Goal: Task Accomplishment & Management: Use online tool/utility

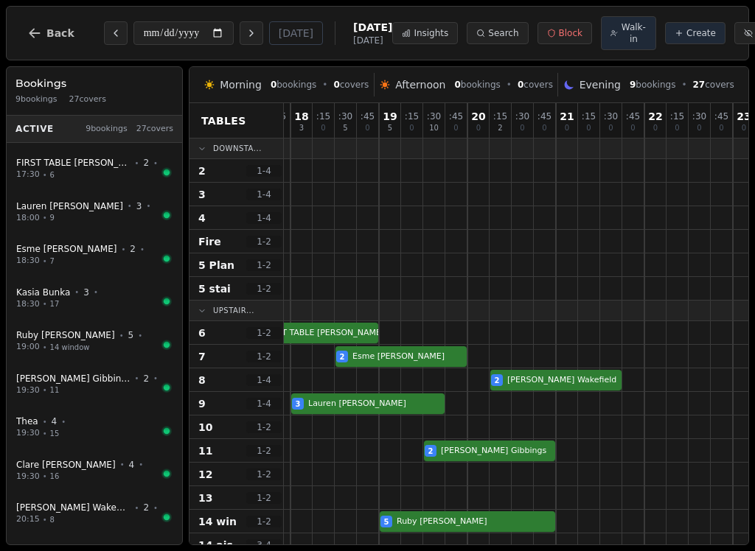
scroll to position [0, 38]
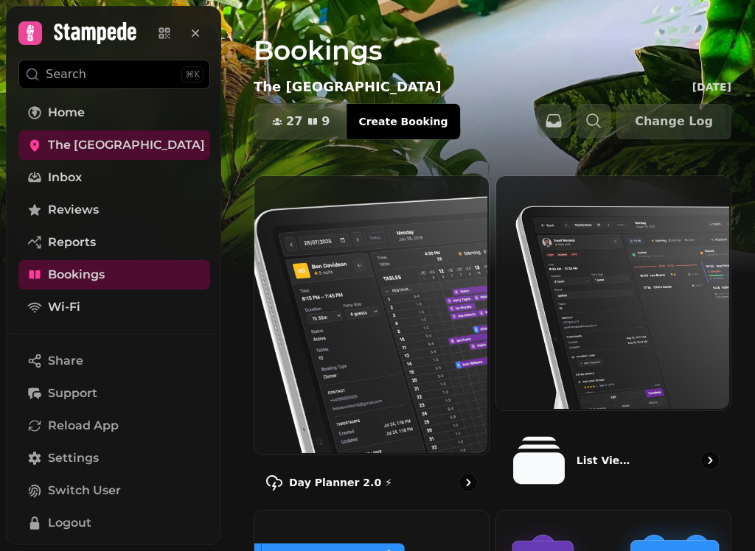
click at [391, 332] on img at bounding box center [370, 314] width 234 height 279
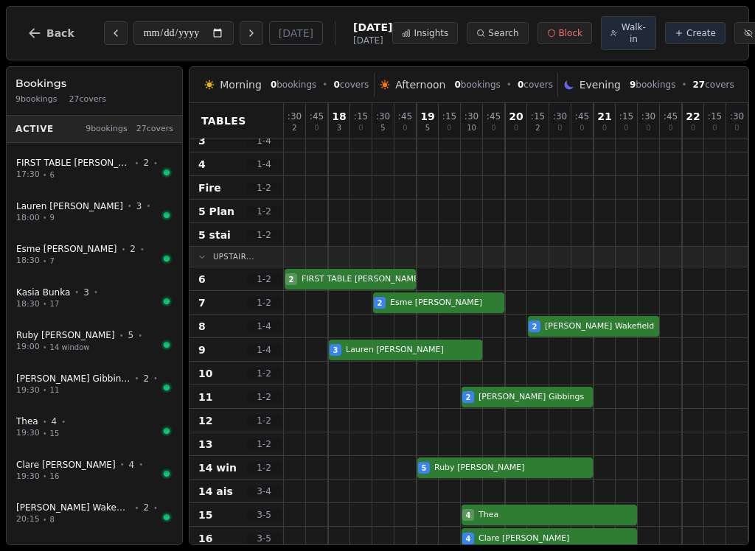
scroll to position [52, 0]
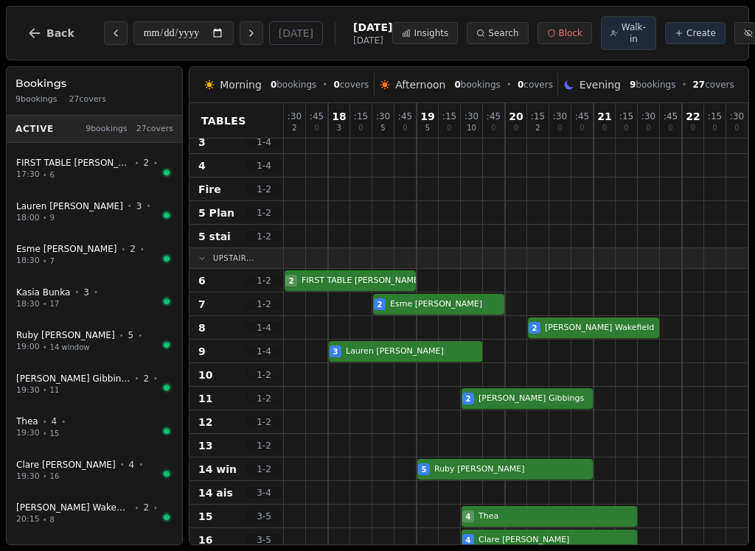
click at [114, 35] on icon "Previous day" at bounding box center [115, 33] width 3 height 6
type input "**********"
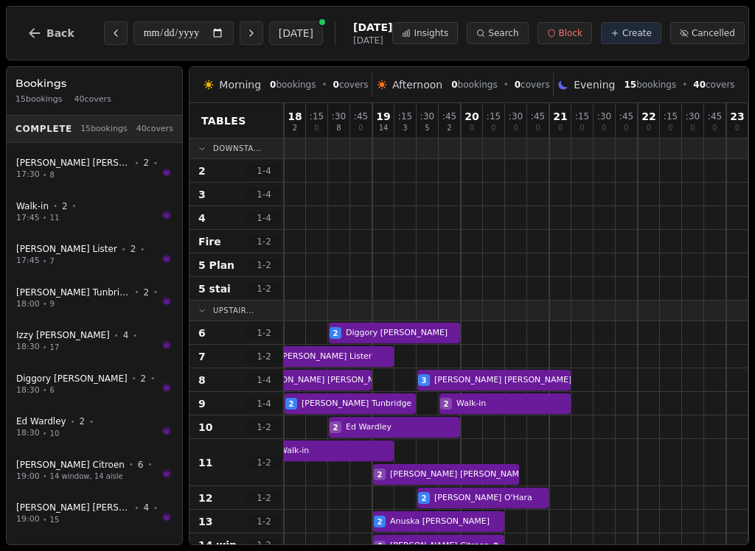
scroll to position [0, 44]
